Goal: Communication & Community: Answer question/provide support

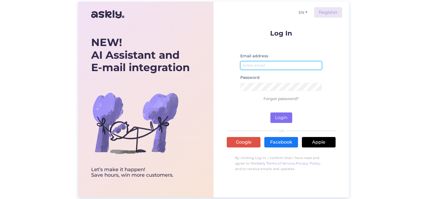
type input "Tatjana.Simanovskaja@vipex.ee"
click at [276, 114] on button "Login" at bounding box center [281, 118] width 22 height 10
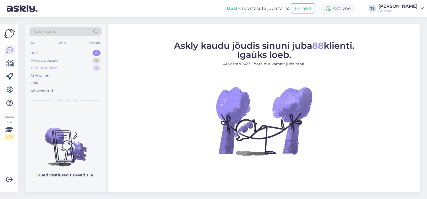
click at [42, 66] on div "Tiimi vestlused" at bounding box center [43, 68] width 27 height 6
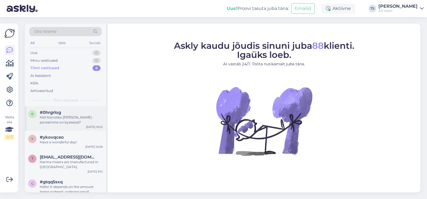
click at [64, 118] on div "Hei! Kerrotko mikä Harma -poreamme on kyseessä?" at bounding box center [71, 120] width 63 height 10
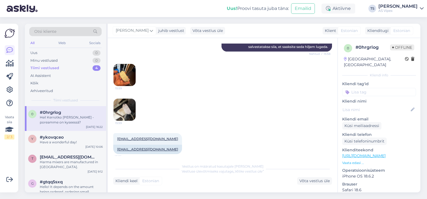
scroll to position [185, 0]
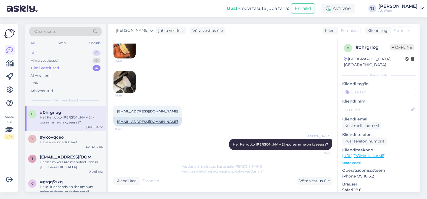
click at [42, 52] on div "Uus 0" at bounding box center [65, 53] width 72 height 8
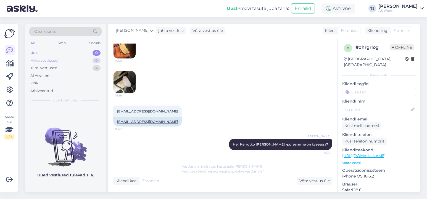
click at [51, 59] on div "Minu vestlused" at bounding box center [43, 61] width 27 height 6
click at [420, 9] on icon at bounding box center [421, 8] width 4 height 4
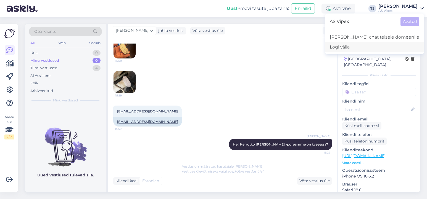
click at [369, 45] on div "Logi välja" at bounding box center [374, 47] width 98 height 10
